Goal: Check status: Check status

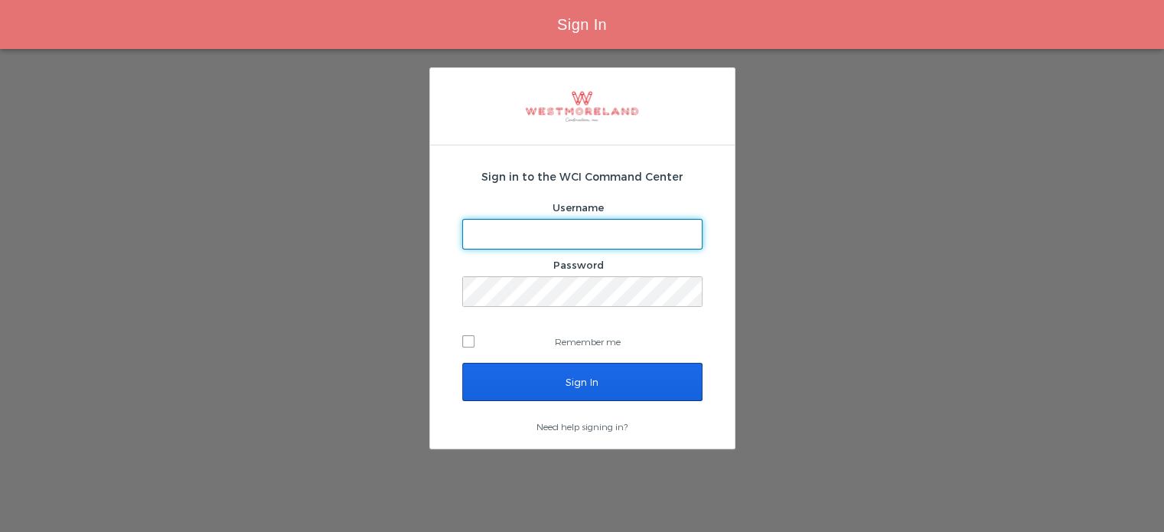
type input "[EMAIL_ADDRESS][PERSON_NAME][DOMAIN_NAME]"
click at [575, 381] on input "Sign In" at bounding box center [582, 382] width 240 height 38
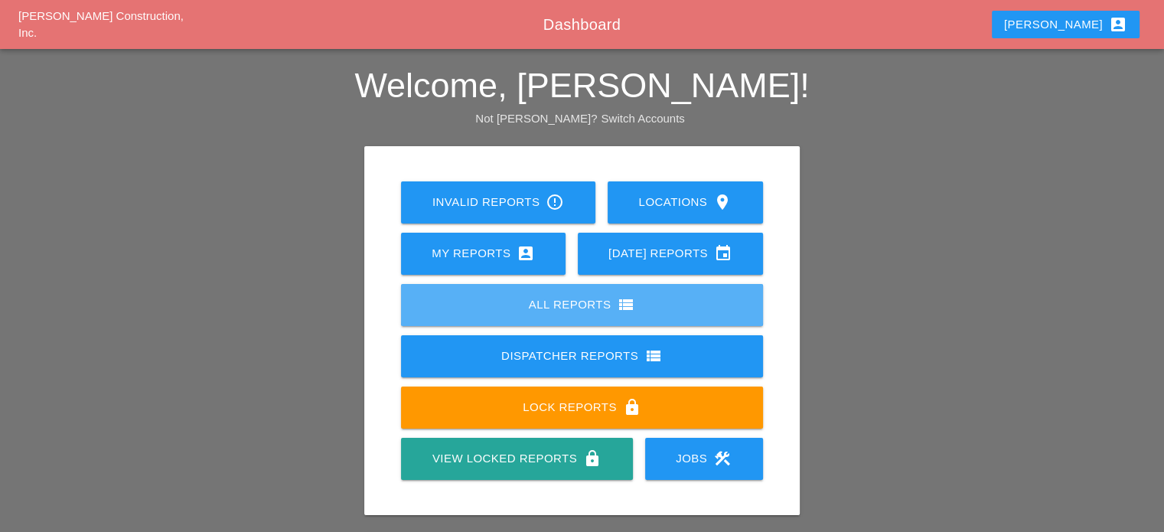
click at [588, 299] on div "All Reports view_list" at bounding box center [581, 304] width 313 height 18
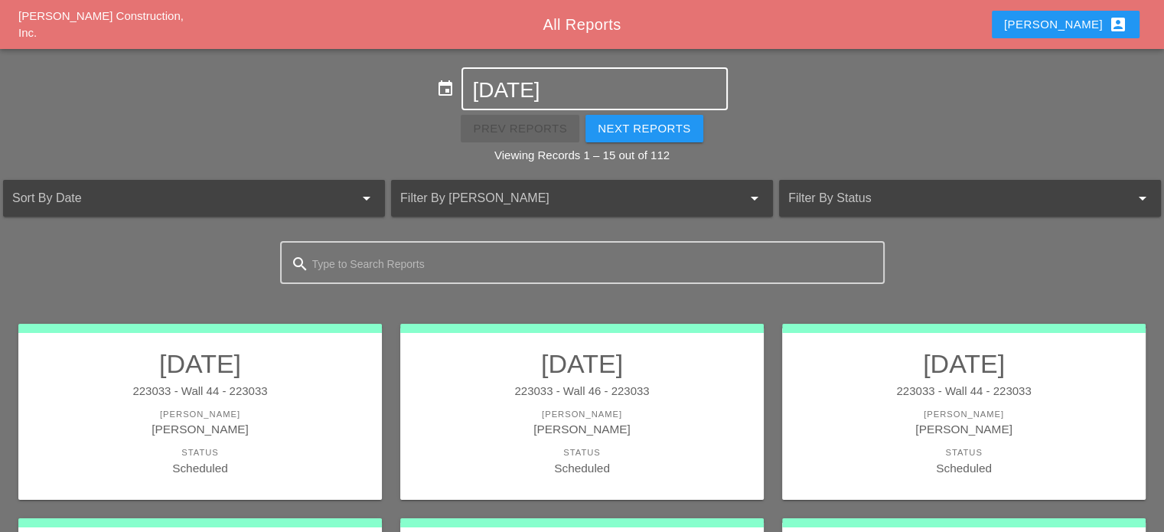
click at [521, 83] on input "09-03-2025" at bounding box center [594, 90] width 244 height 24
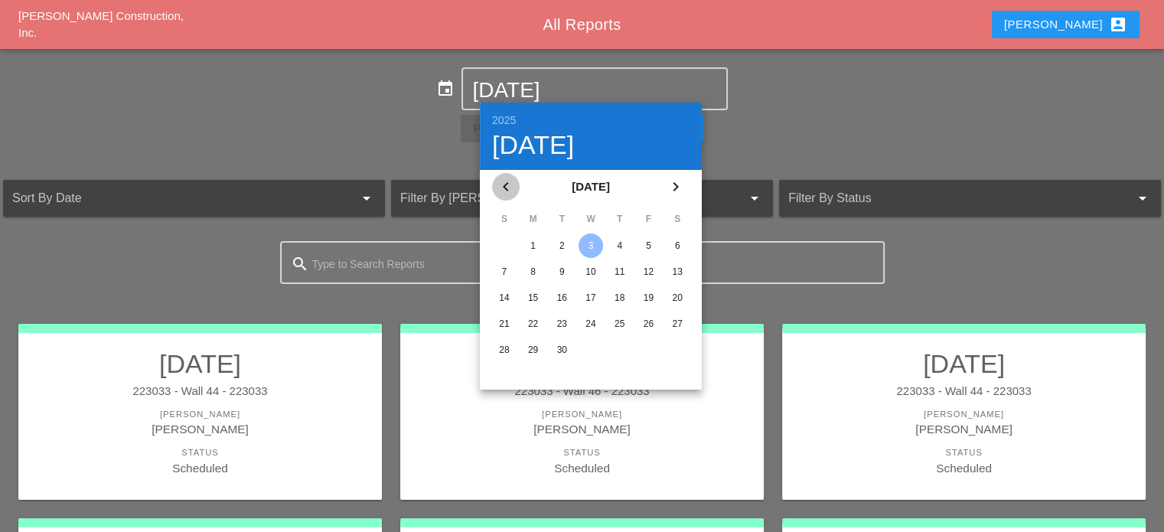
click at [508, 187] on icon "chevron_left" at bounding box center [505, 186] width 18 height 18
click at [646, 348] on div "30" at bounding box center [648, 349] width 24 height 24
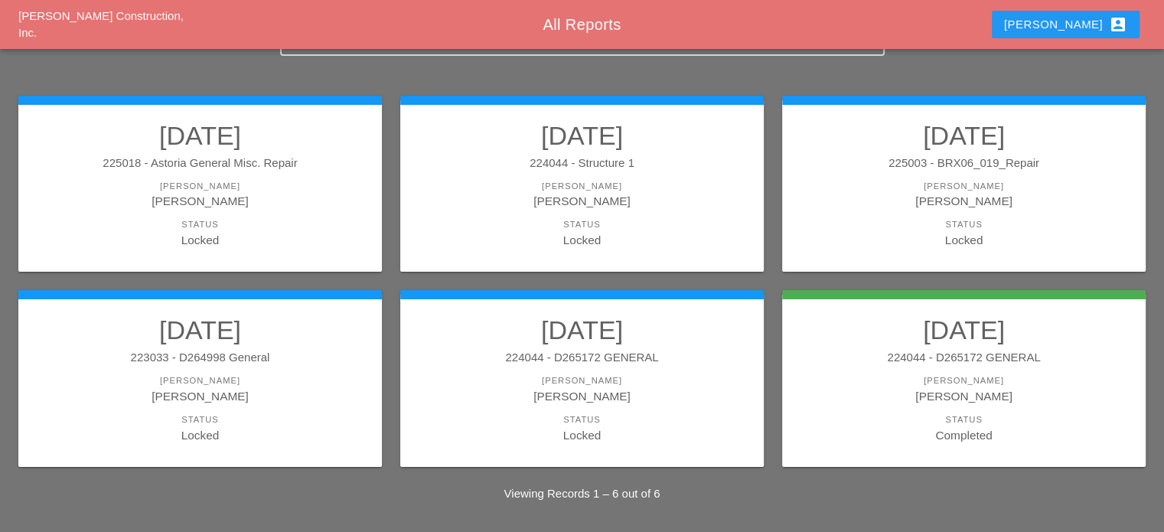
scroll to position [192, 0]
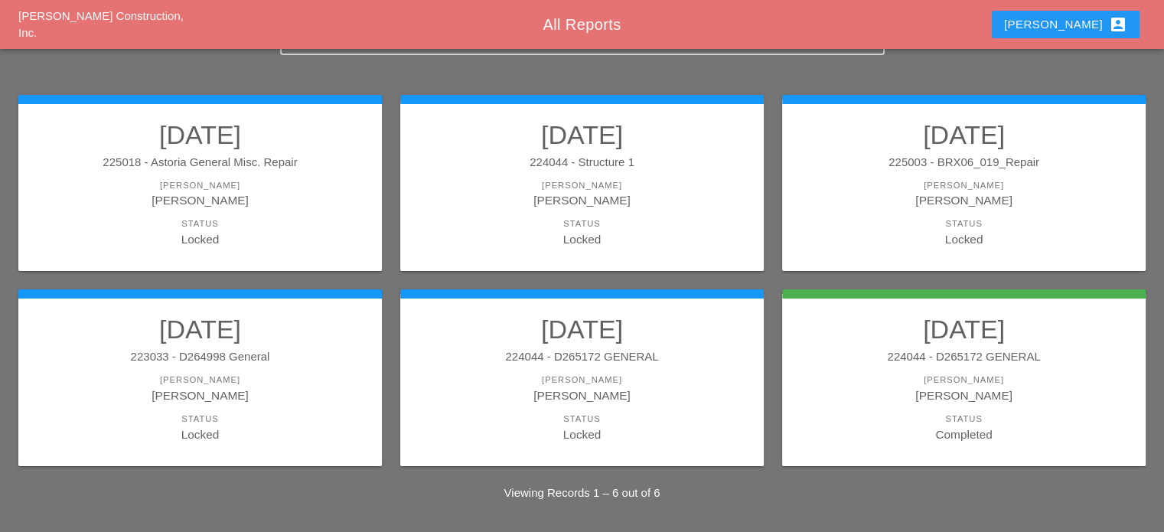
click at [606, 340] on h2 "05/30/2025" at bounding box center [581, 329] width 333 height 31
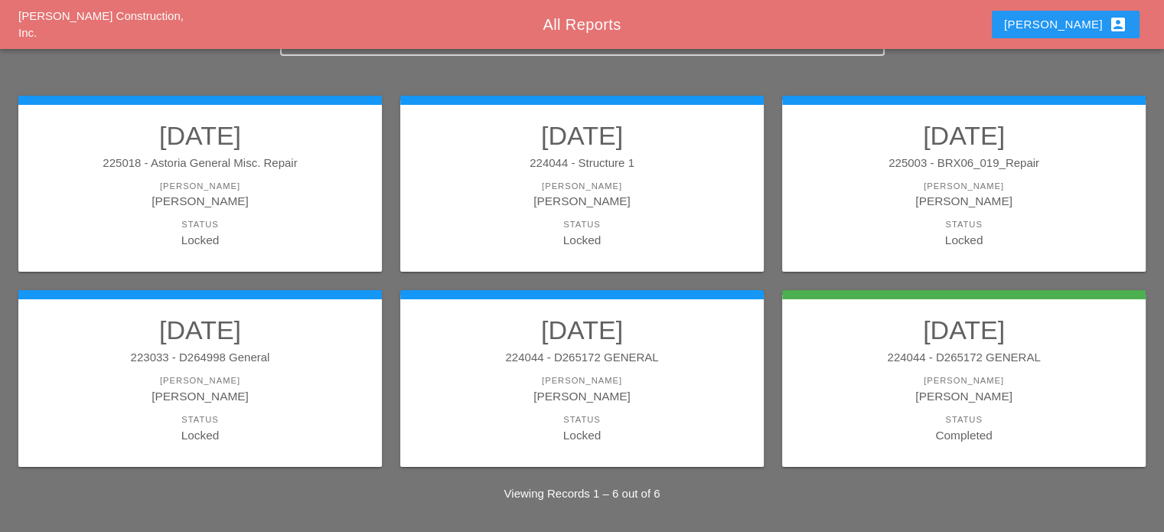
scroll to position [192, 0]
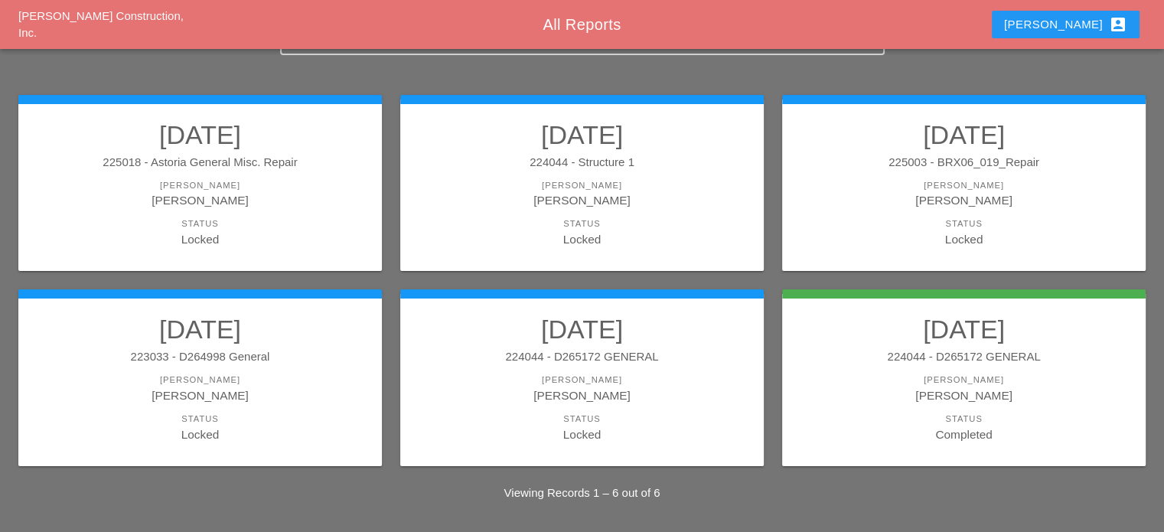
click at [996, 330] on h2 "05/30/2025" at bounding box center [963, 329] width 333 height 31
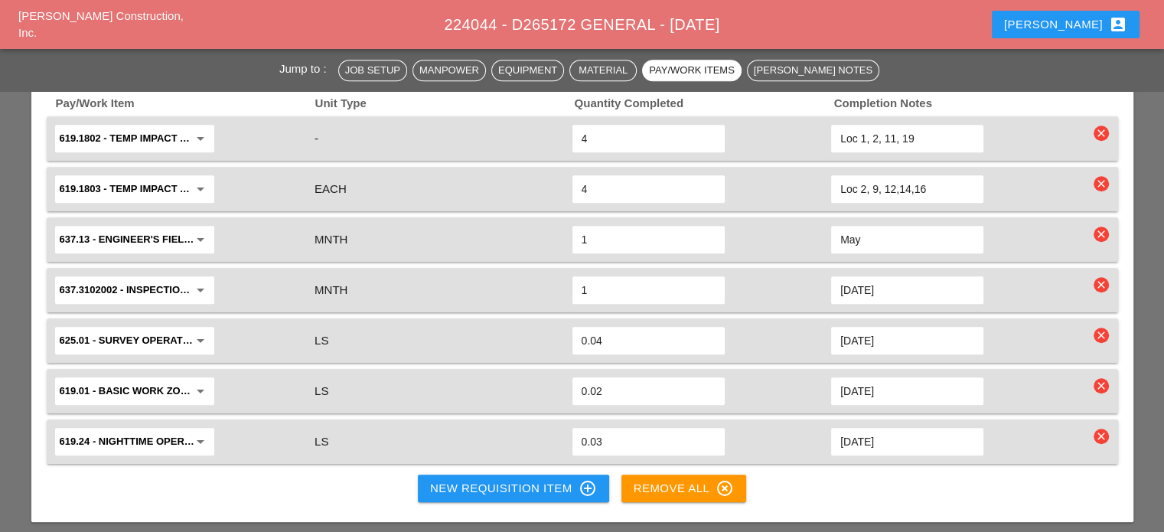
scroll to position [1300, 0]
